Goal: Transaction & Acquisition: Purchase product/service

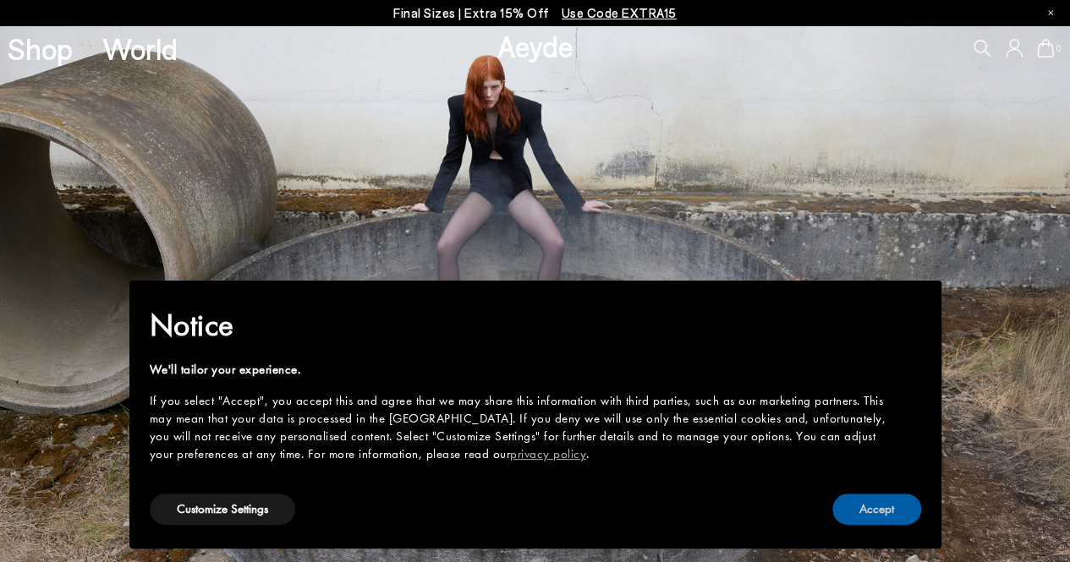
click at [869, 508] on button "Accept" at bounding box center [876, 509] width 89 height 31
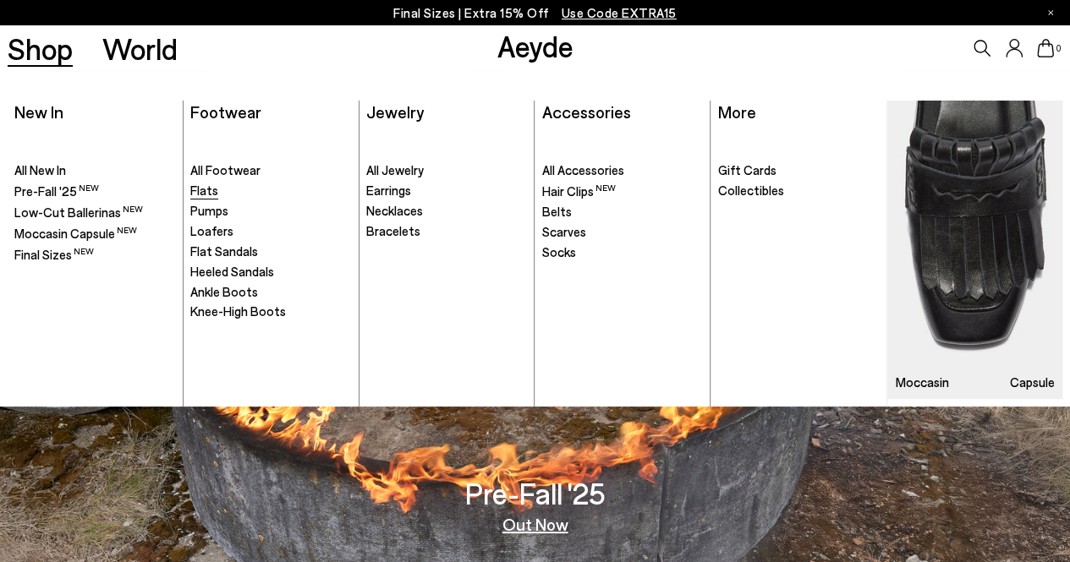
click at [208, 193] on span "Flats" at bounding box center [204, 190] width 28 height 15
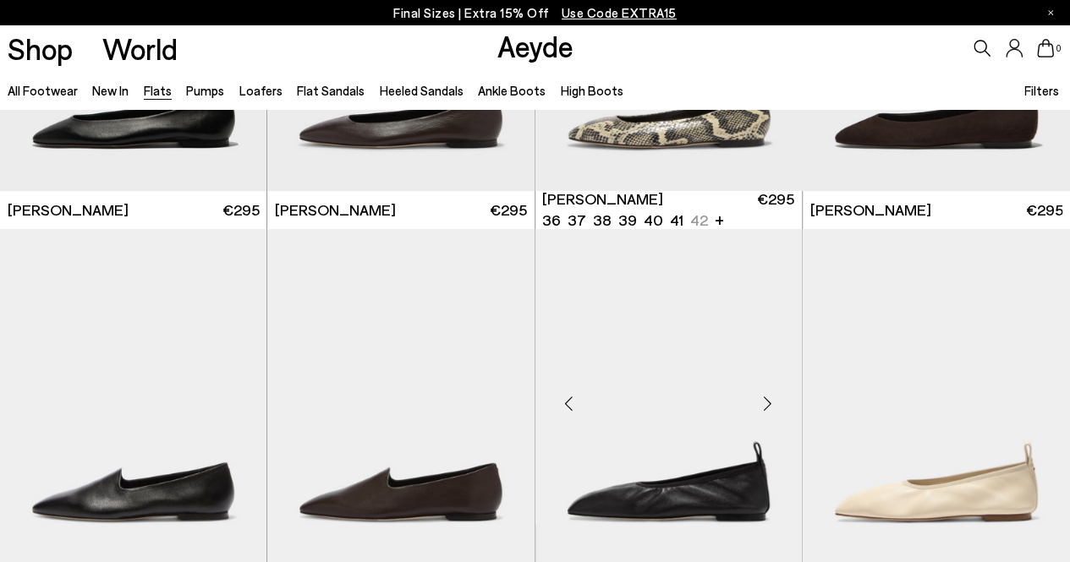
scroll to position [338, 0]
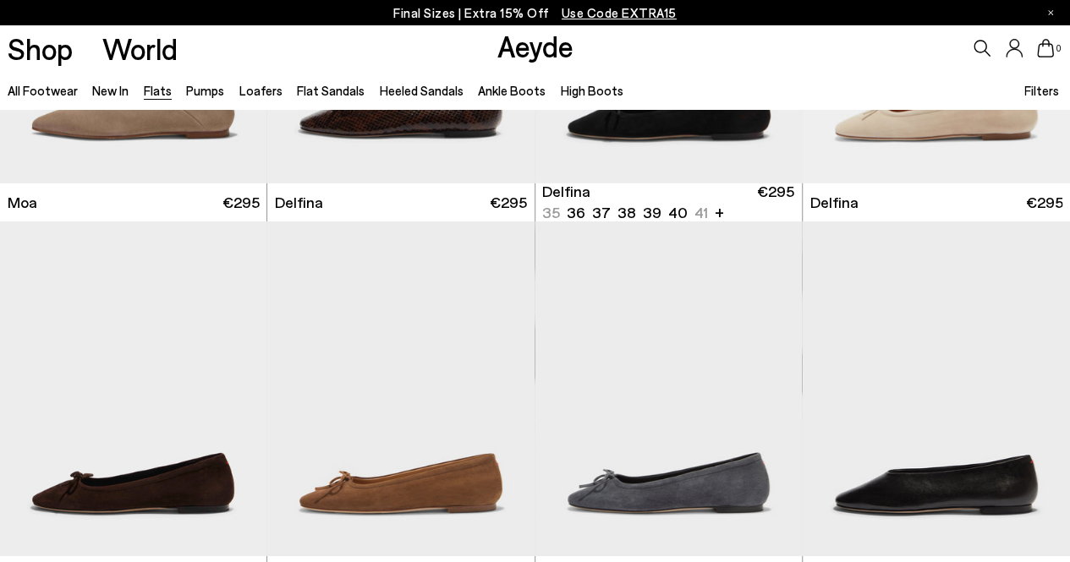
scroll to position [3044, 0]
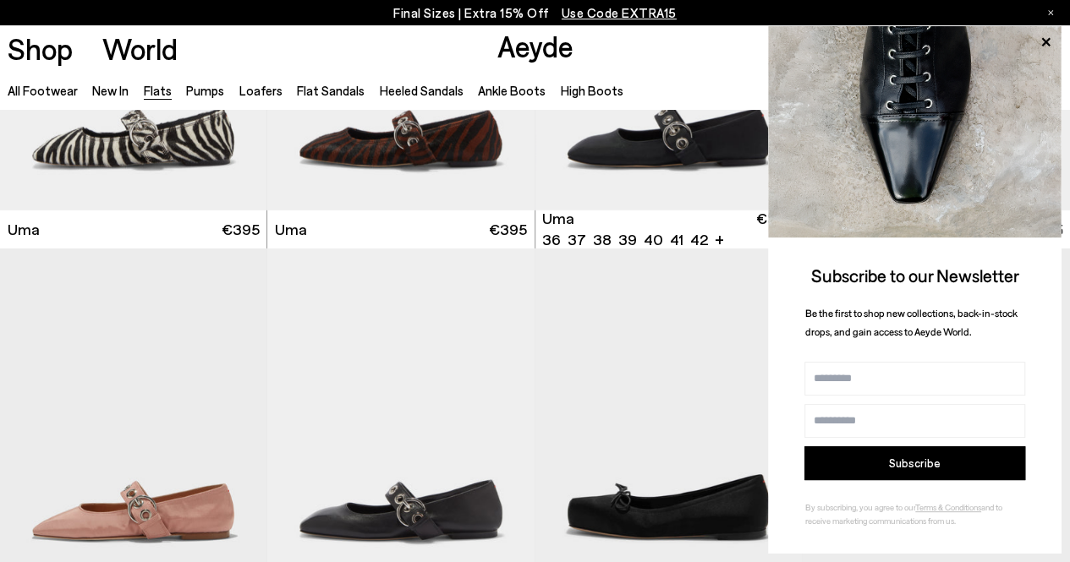
scroll to position [5920, 0]
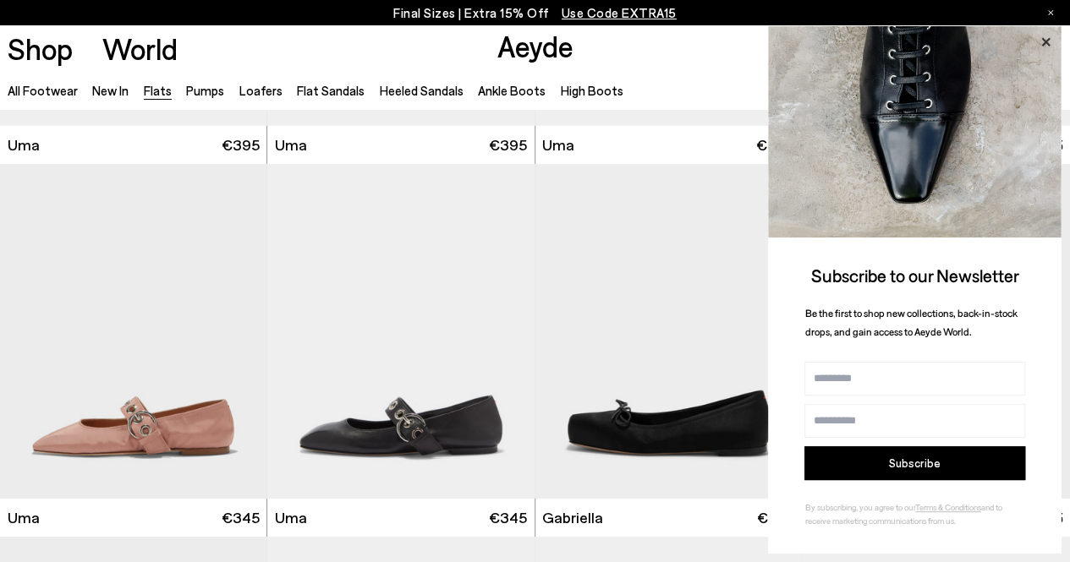
click at [1048, 38] on icon at bounding box center [1045, 41] width 8 height 8
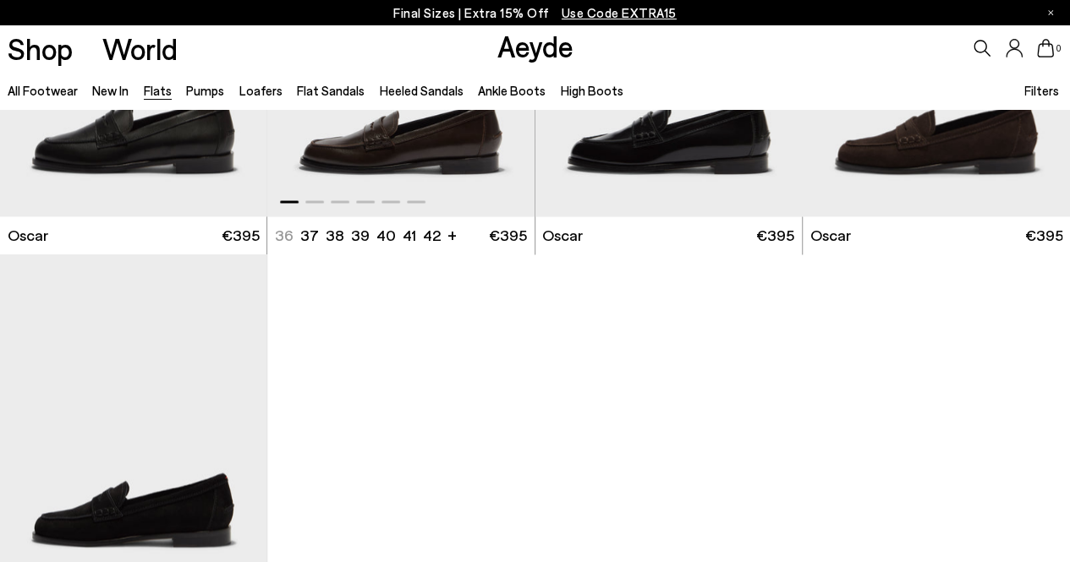
scroll to position [7442, 0]
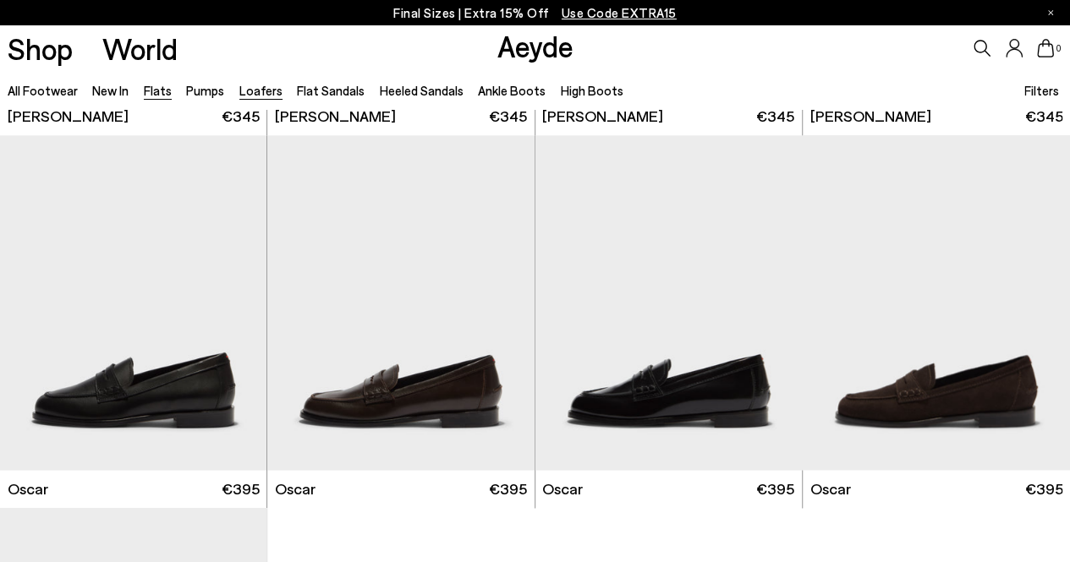
click at [255, 89] on link "Loafers" at bounding box center [260, 90] width 43 height 15
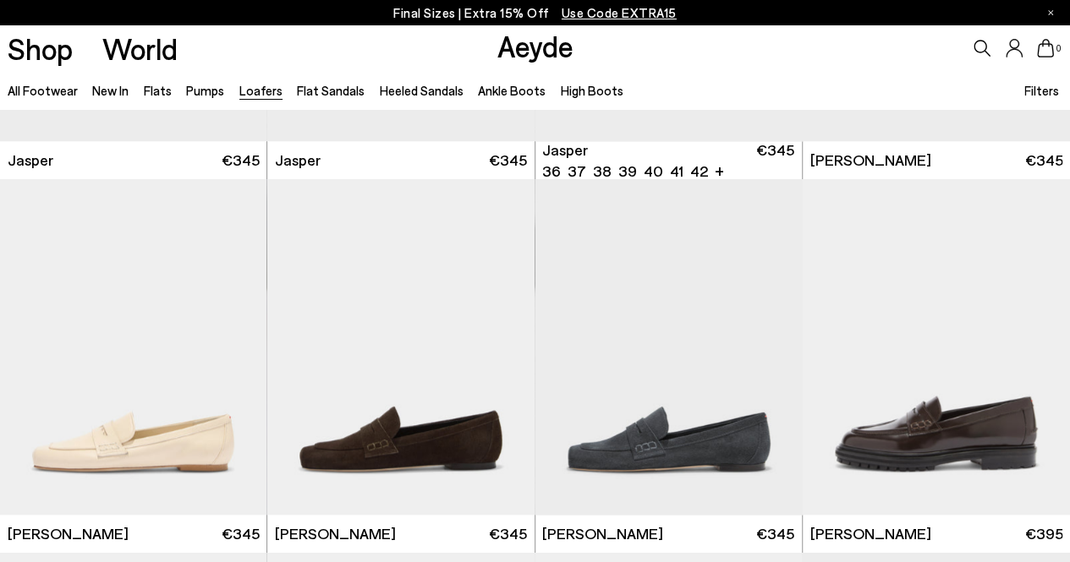
scroll to position [507, 0]
